Goal: Task Accomplishment & Management: Complete application form

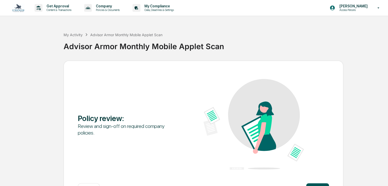
click at [315, 183] on button "Continue" at bounding box center [317, 188] width 23 height 10
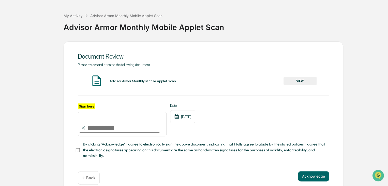
click at [100, 128] on input "Sign here" at bounding box center [122, 124] width 89 height 24
type input "**********"
click at [315, 177] on button "Acknowledge" at bounding box center [313, 176] width 31 height 10
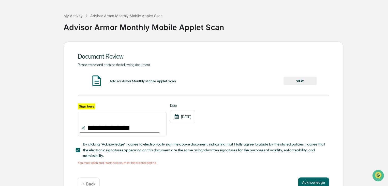
click at [310, 80] on button "VIEW" at bounding box center [300, 81] width 33 height 9
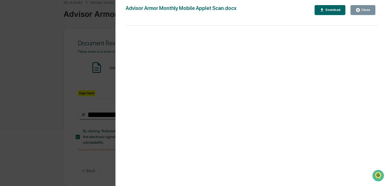
scroll to position [34, 0]
click at [361, 11] on div "Close" at bounding box center [366, 10] width 10 height 4
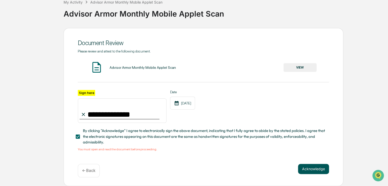
click at [316, 168] on button "Acknowledge" at bounding box center [313, 169] width 31 height 10
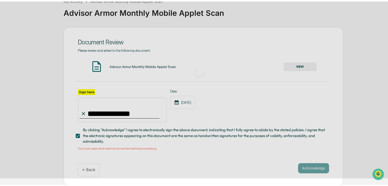
scroll to position [19, 0]
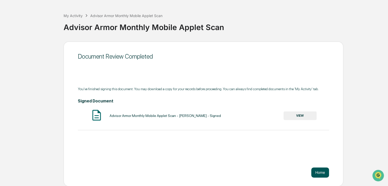
click at [319, 172] on button "Home" at bounding box center [320, 172] width 18 height 10
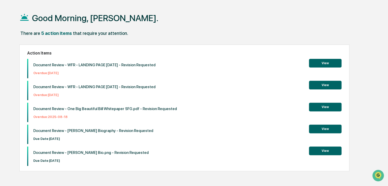
drag, startPoint x: 233, startPoint y: 63, endPoint x: 222, endPoint y: 64, distance: 10.8
drag, startPoint x: 222, startPoint y: 64, endPoint x: 219, endPoint y: 63, distance: 2.8
drag, startPoint x: 219, startPoint y: 63, endPoint x: 217, endPoint y: 61, distance: 3.1
click at [217, 61] on div "Document Review - WFR - LANDING PAGE [DATE] - Revision Requested Overdue: [DATE…" at bounding box center [184, 68] width 314 height 19
drag, startPoint x: 217, startPoint y: 61, endPoint x: 213, endPoint y: 58, distance: 5.1
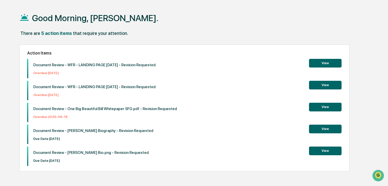
click at [213, 58] on div "Action Items Document Review - WFR - LANDING PAGE [DATE] - Revision Requested O…" at bounding box center [184, 108] width 330 height 127
drag, startPoint x: 213, startPoint y: 58, endPoint x: 211, endPoint y: 56, distance: 3.0
click at [211, 56] on div "Action Items Document Review - WFR - LANDING PAGE [DATE] - Revision Requested O…" at bounding box center [184, 108] width 330 height 127
drag, startPoint x: 183, startPoint y: 56, endPoint x: 180, endPoint y: 54, distance: 3.8
click at [169, 54] on h2 "Action Items" at bounding box center [184, 53] width 314 height 5
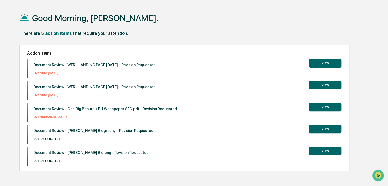
click at [325, 61] on button "View" at bounding box center [325, 63] width 33 height 9
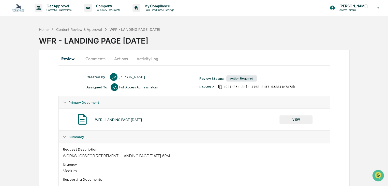
drag, startPoint x: 244, startPoint y: 124, endPoint x: 221, endPoint y: 123, distance: 22.7
click at [221, 123] on div "WFR - LANDING PAGE [DATE] VIEW" at bounding box center [194, 119] width 263 height 13
click at [198, 117] on div "WFR - LANDING PAGE [DATE] VIEW" at bounding box center [194, 119] width 263 height 13
click at [45, 30] on div "Home" at bounding box center [44, 29] width 10 height 4
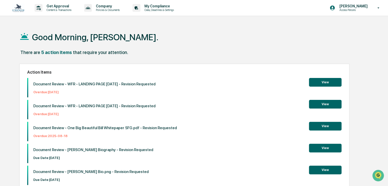
click at [183, 44] on div "Good Morning, [PERSON_NAME]." at bounding box center [193, 36] width 349 height 25
click at [161, 46] on div "Good Morning, [PERSON_NAME]." at bounding box center [193, 36] width 349 height 25
drag, startPoint x: 161, startPoint y: 46, endPoint x: 159, endPoint y: 42, distance: 4.2
click at [159, 42] on div "Good Morning, [PERSON_NAME]." at bounding box center [193, 36] width 349 height 25
click at [321, 85] on button "View" at bounding box center [325, 82] width 33 height 9
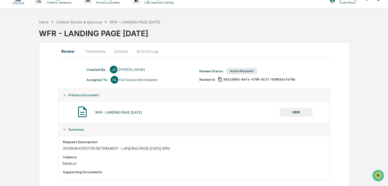
scroll to position [15, 0]
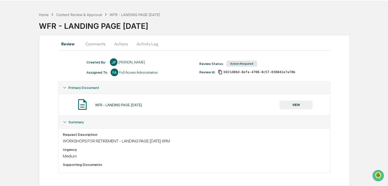
click at [232, 61] on div "Action Required" at bounding box center [241, 64] width 31 height 6
click at [297, 103] on button "VIEW" at bounding box center [296, 105] width 33 height 9
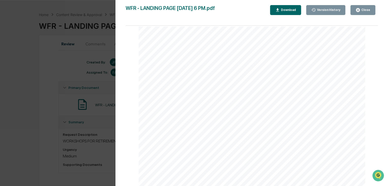
scroll to position [203, 0]
click at [364, 11] on div "Close" at bounding box center [366, 10] width 10 height 4
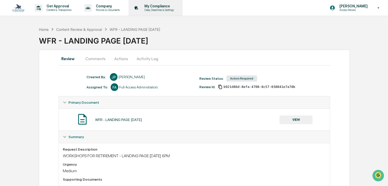
scroll to position [0, 0]
click at [41, 29] on div "Home" at bounding box center [44, 29] width 10 height 4
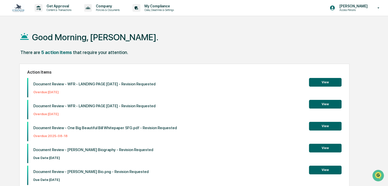
click at [322, 37] on div "Good Morning, [PERSON_NAME]." at bounding box center [193, 36] width 349 height 25
click at [288, 38] on div "Good Morning, [PERSON_NAME]." at bounding box center [193, 36] width 349 height 25
drag, startPoint x: 262, startPoint y: 26, endPoint x: 252, endPoint y: 24, distance: 9.6
click at [252, 24] on div "Get Approval Content & Transactions Company Policies & Documents My Compliance …" at bounding box center [194, 105] width 388 height 210
drag, startPoint x: 185, startPoint y: 32, endPoint x: 180, endPoint y: 33, distance: 5.1
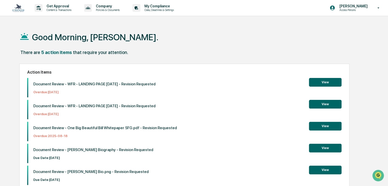
click at [180, 33] on div "Good Morning, [PERSON_NAME]." at bounding box center [193, 36] width 349 height 25
